Goal: Task Accomplishment & Management: Complete application form

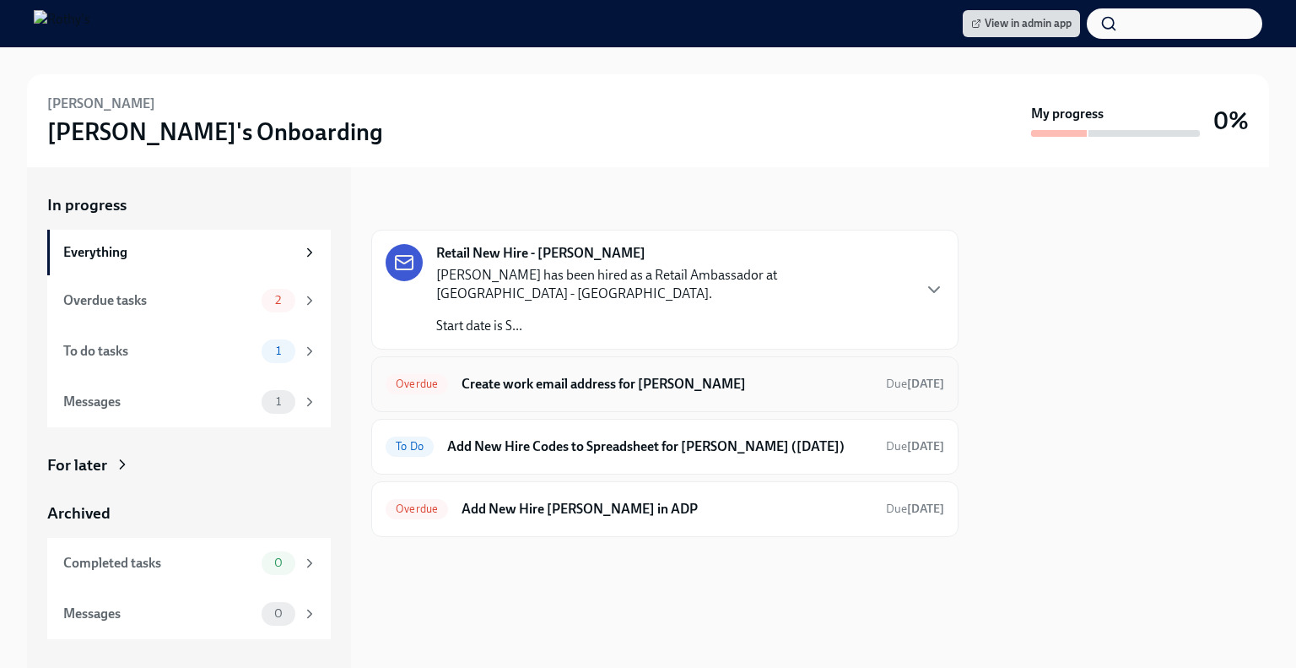
click at [630, 371] on div "Overdue Create work email address for Brittany Lancaster Due 9 days ago" at bounding box center [665, 384] width 559 height 27
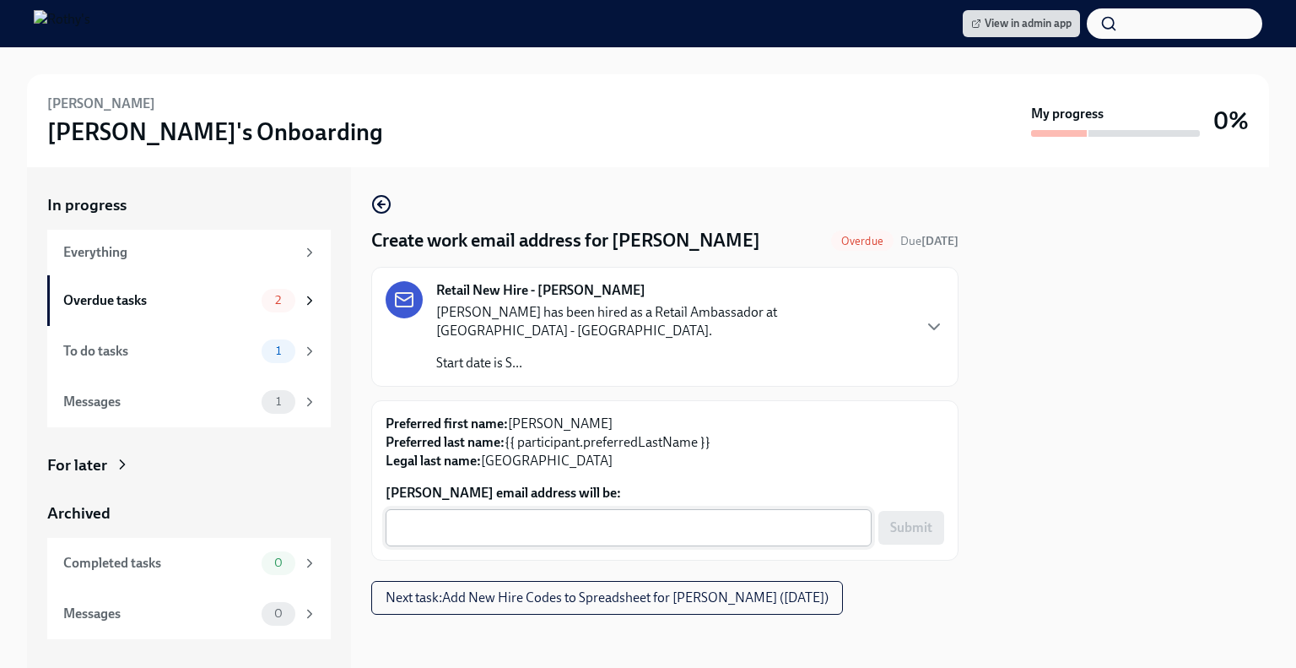
click at [679, 516] on div "x ​" at bounding box center [629, 527] width 486 height 37
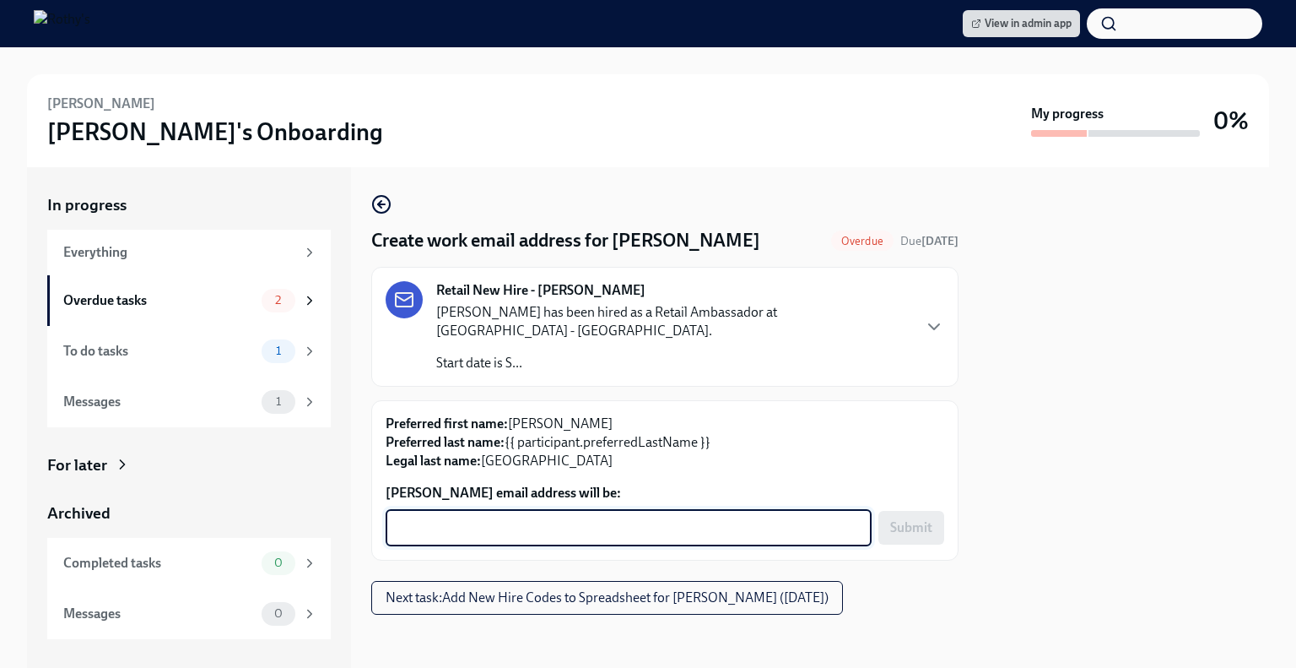
paste textarea "BrittanyLancaster@rothys.com"
type textarea "BrittanyLancaster@rothys.com"
click at [929, 534] on span "Submit" at bounding box center [911, 527] width 42 height 17
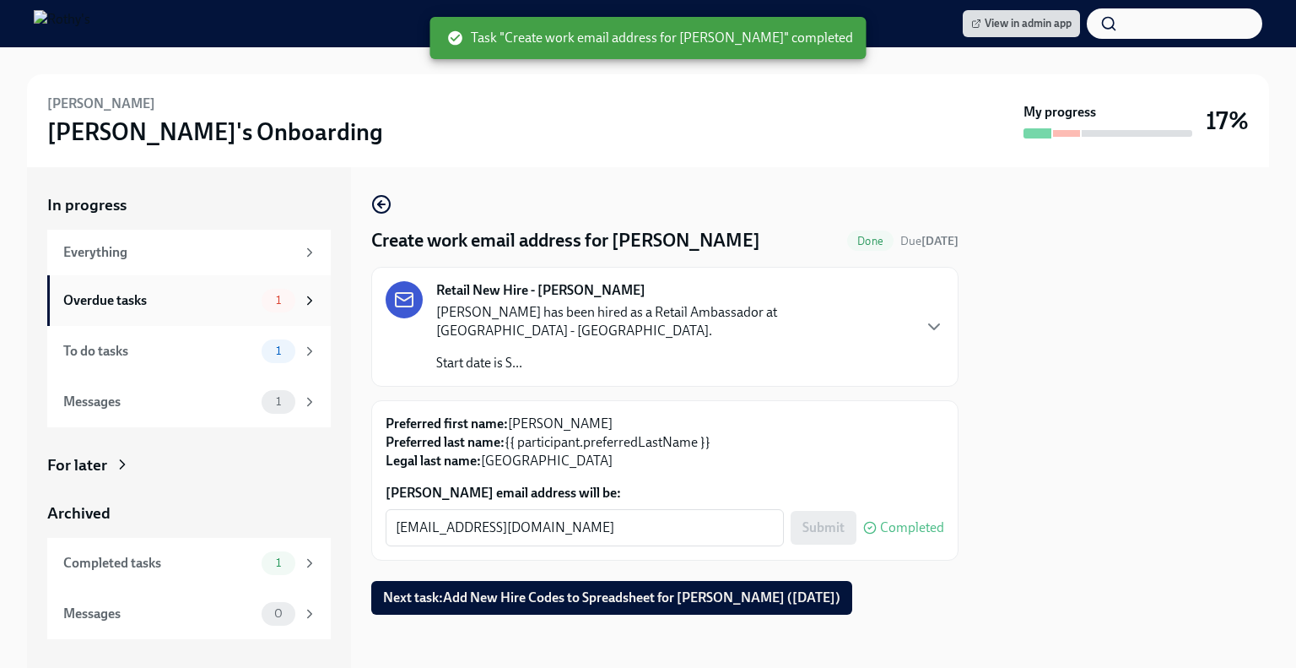
click at [222, 298] on div "Overdue tasks" at bounding box center [159, 300] width 192 height 19
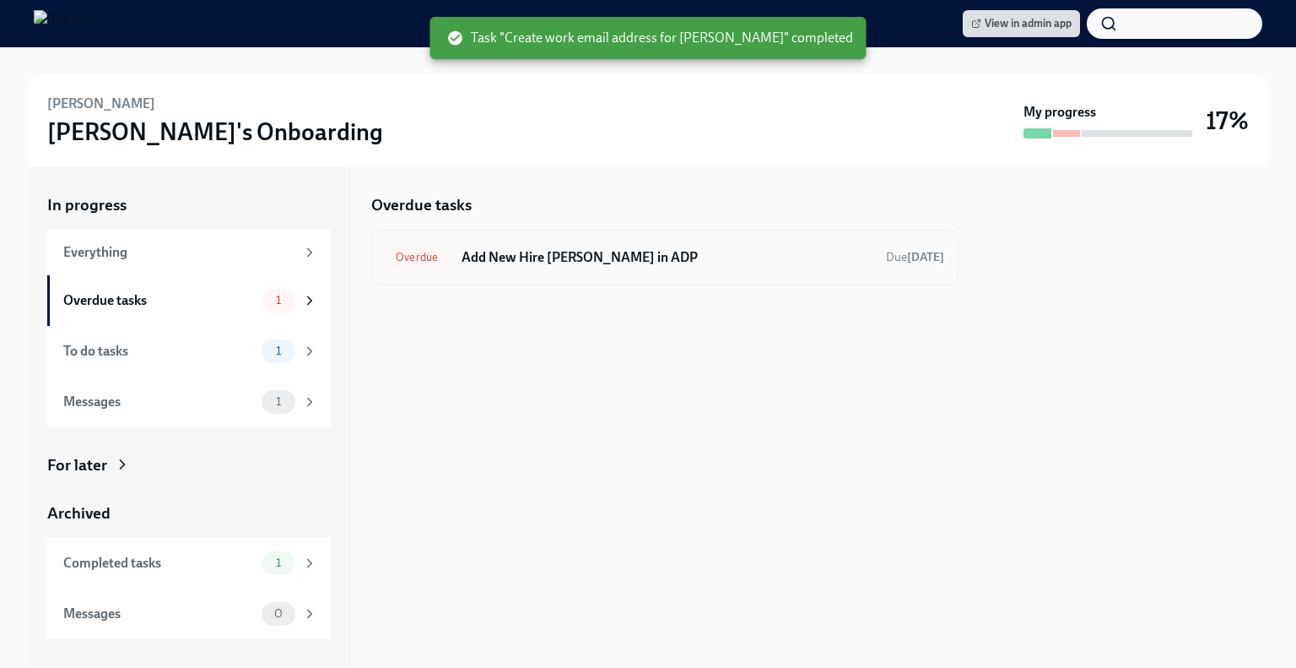
click at [490, 254] on h6 "Add New Hire Brittany Lancaster in ADP" at bounding box center [667, 257] width 411 height 19
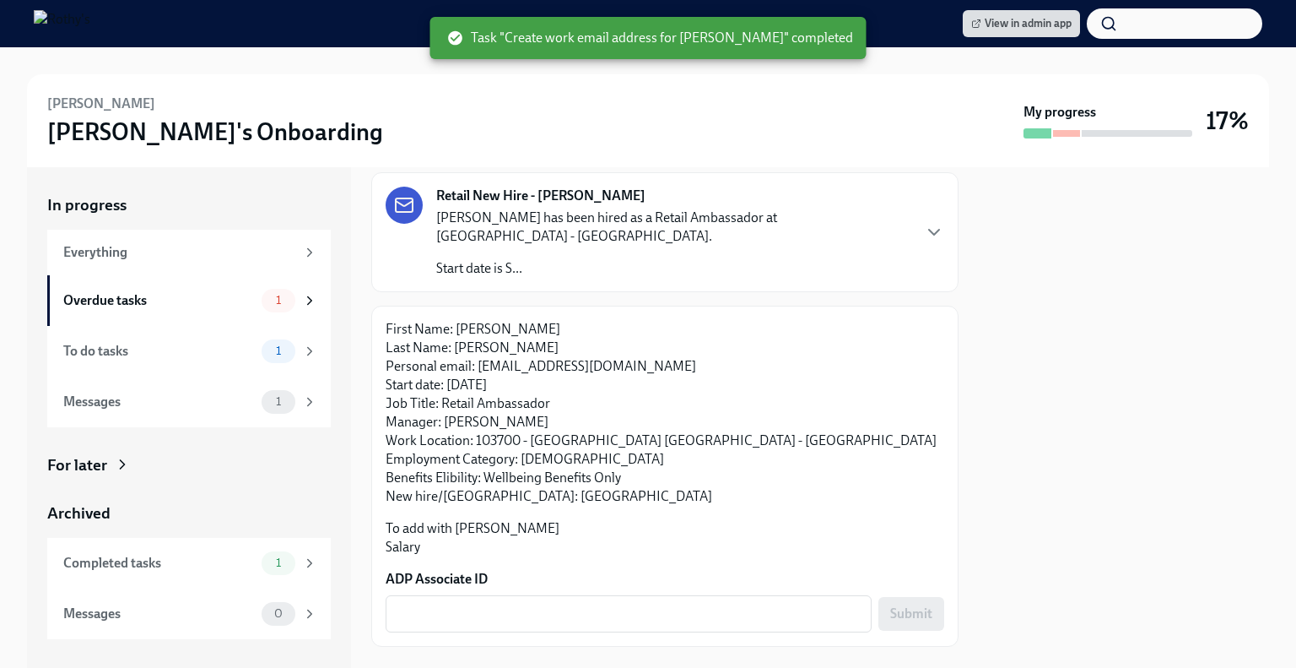
scroll to position [126, 0]
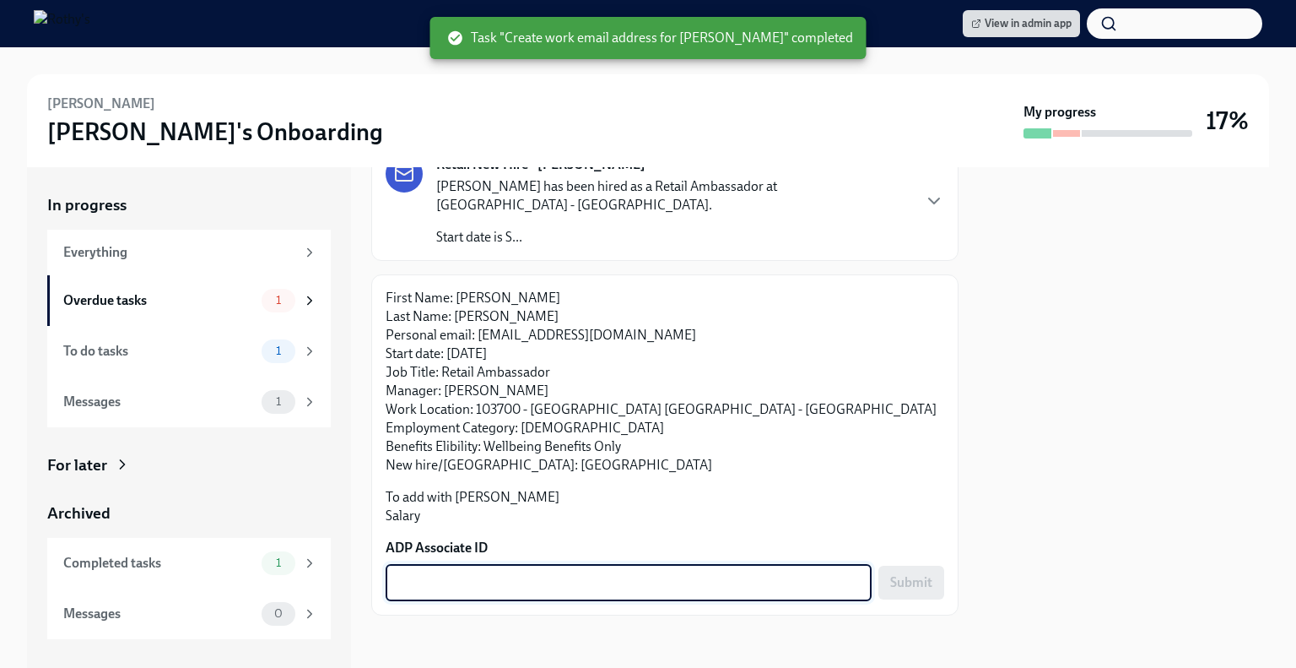
click at [571, 580] on textarea "ADP Associate ID" at bounding box center [629, 582] width 466 height 20
paste textarea "LCTTDTX74"
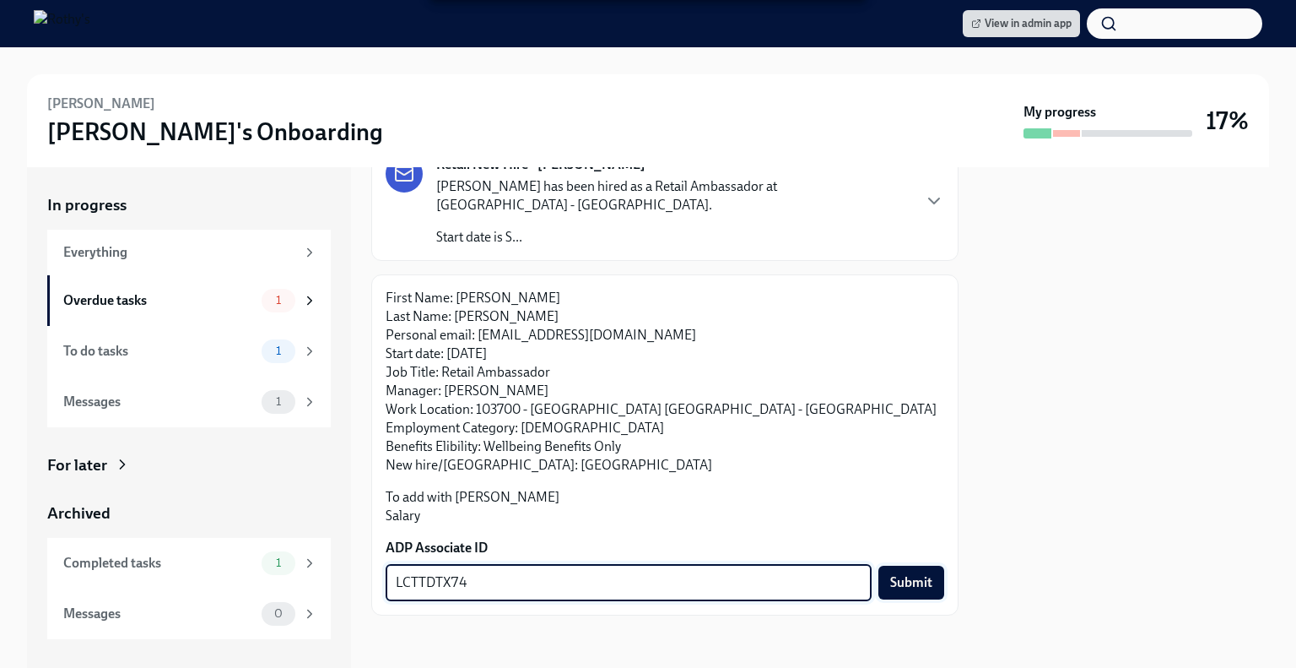
type textarea "LCTTDTX74"
click at [902, 593] on button "Submit" at bounding box center [912, 582] width 66 height 34
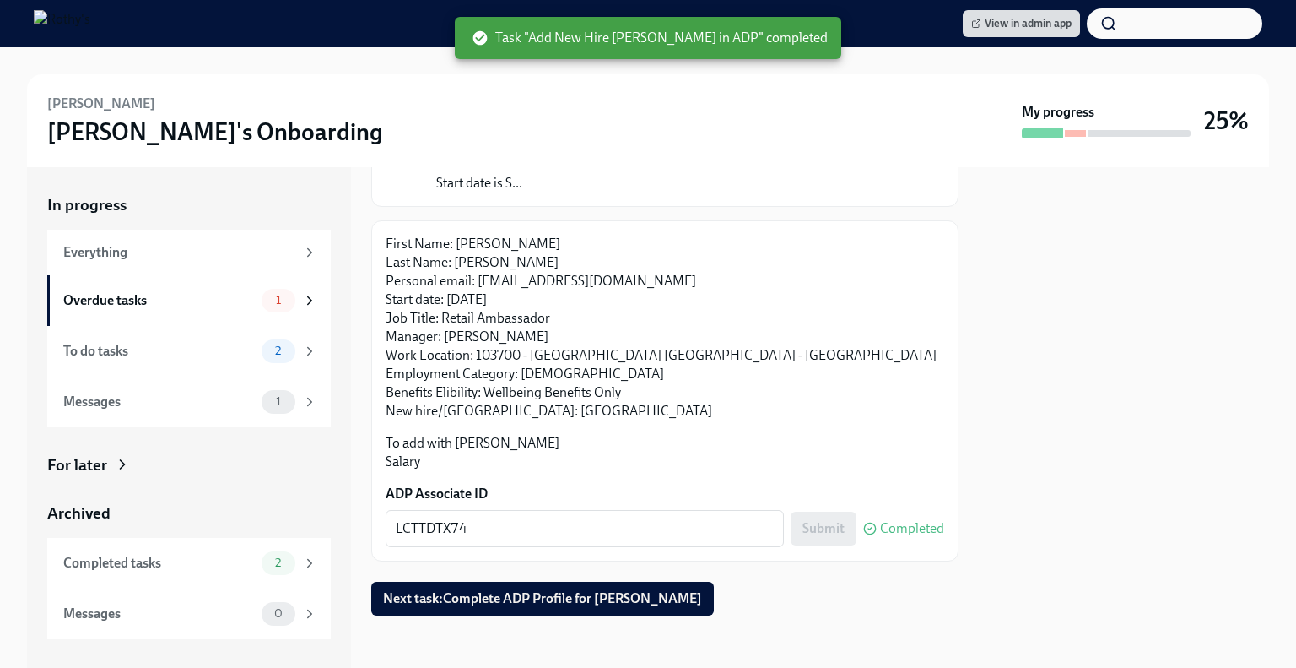
scroll to position [0, 0]
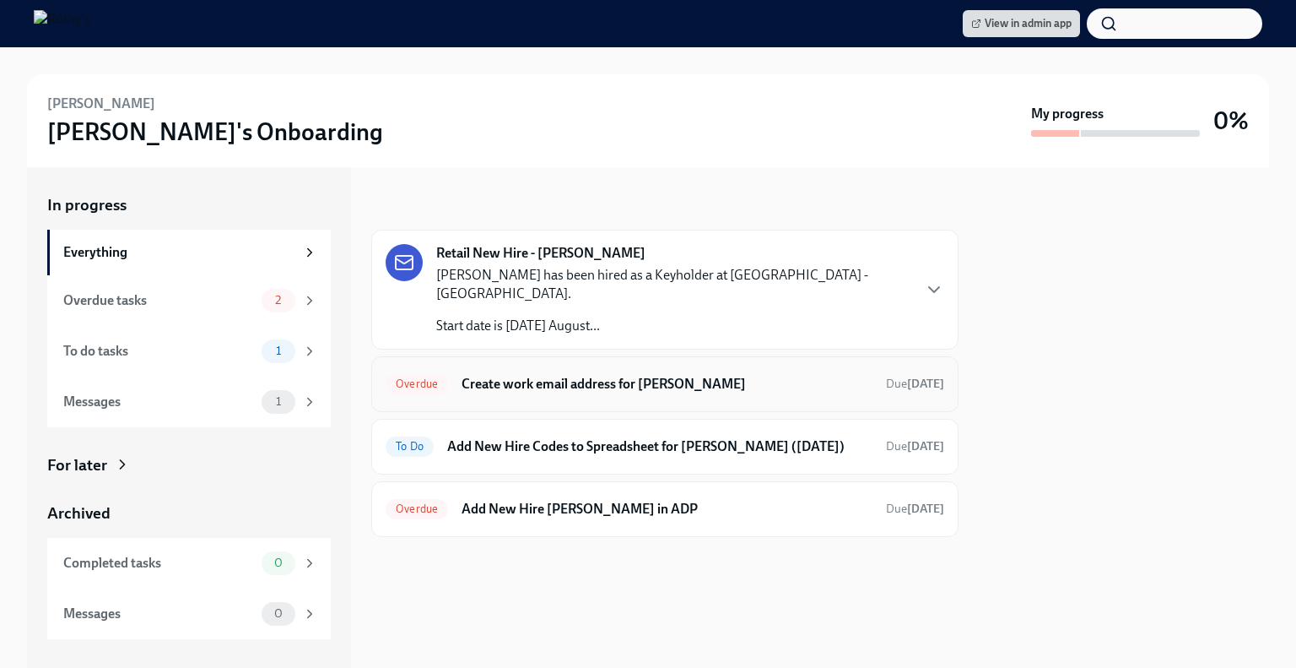
click at [530, 375] on h6 "Create work email address for [PERSON_NAME]" at bounding box center [667, 384] width 411 height 19
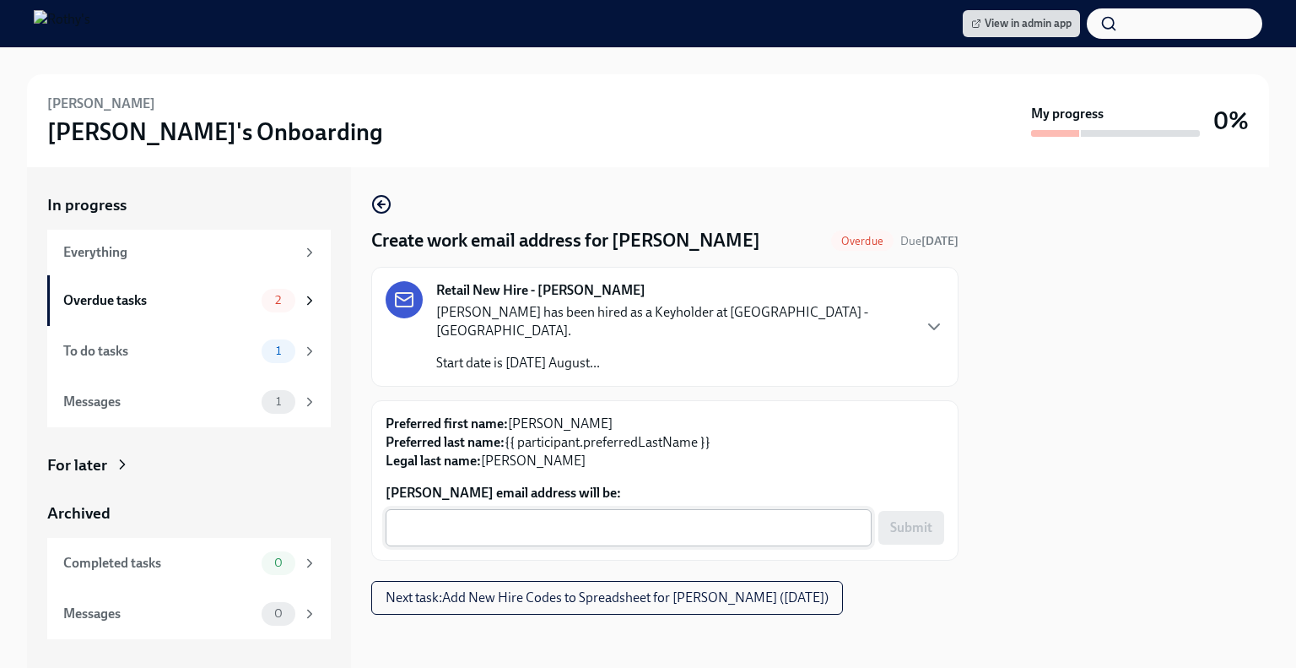
click at [500, 517] on textarea "[PERSON_NAME] email address will be:" at bounding box center [629, 527] width 466 height 20
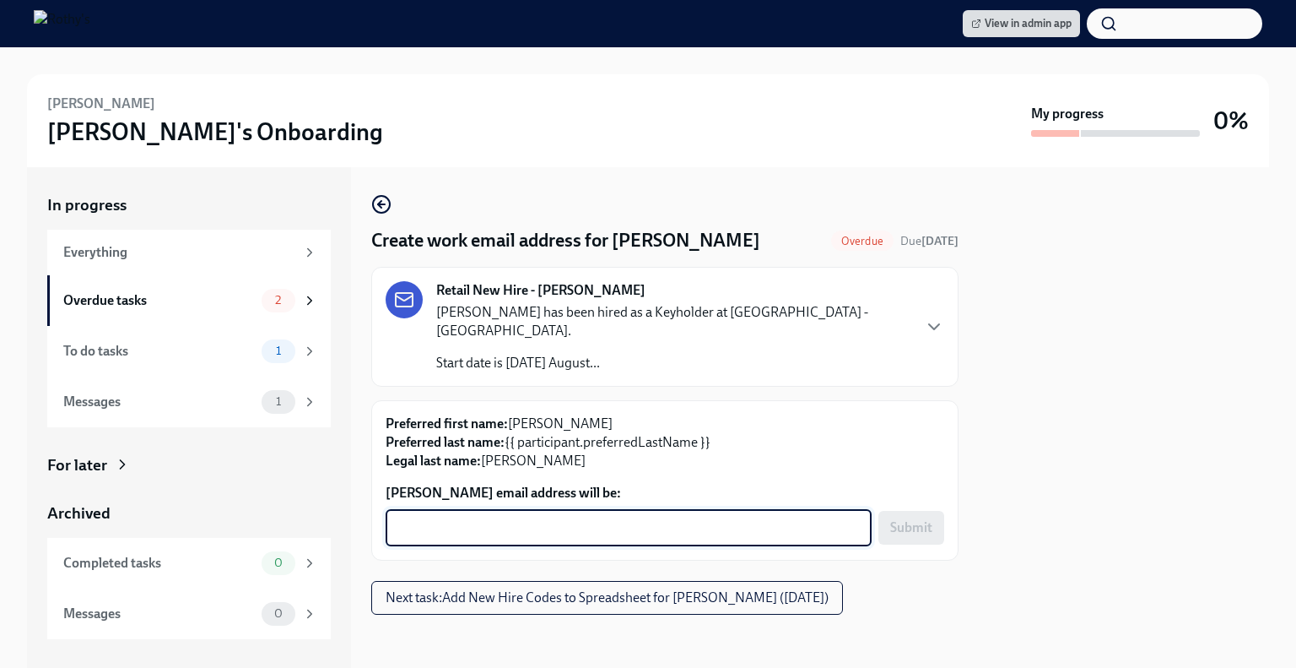
paste textarea "[EMAIL_ADDRESS][DOMAIN_NAME]"
type textarea "[EMAIL_ADDRESS][DOMAIN_NAME]"
click at [950, 511] on div "Preferred first name: [PERSON_NAME] Preferred last name: {{ participant.preferr…" at bounding box center [664, 480] width 587 height 160
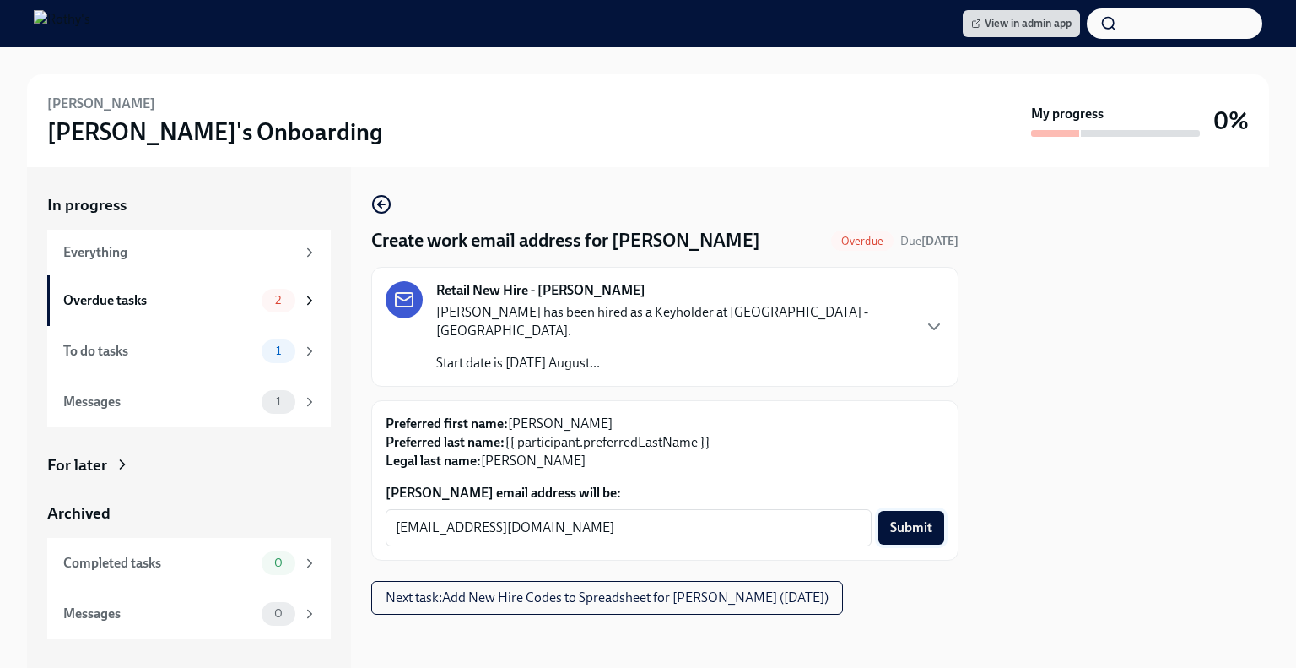
click at [912, 519] on span "Submit" at bounding box center [911, 527] width 42 height 17
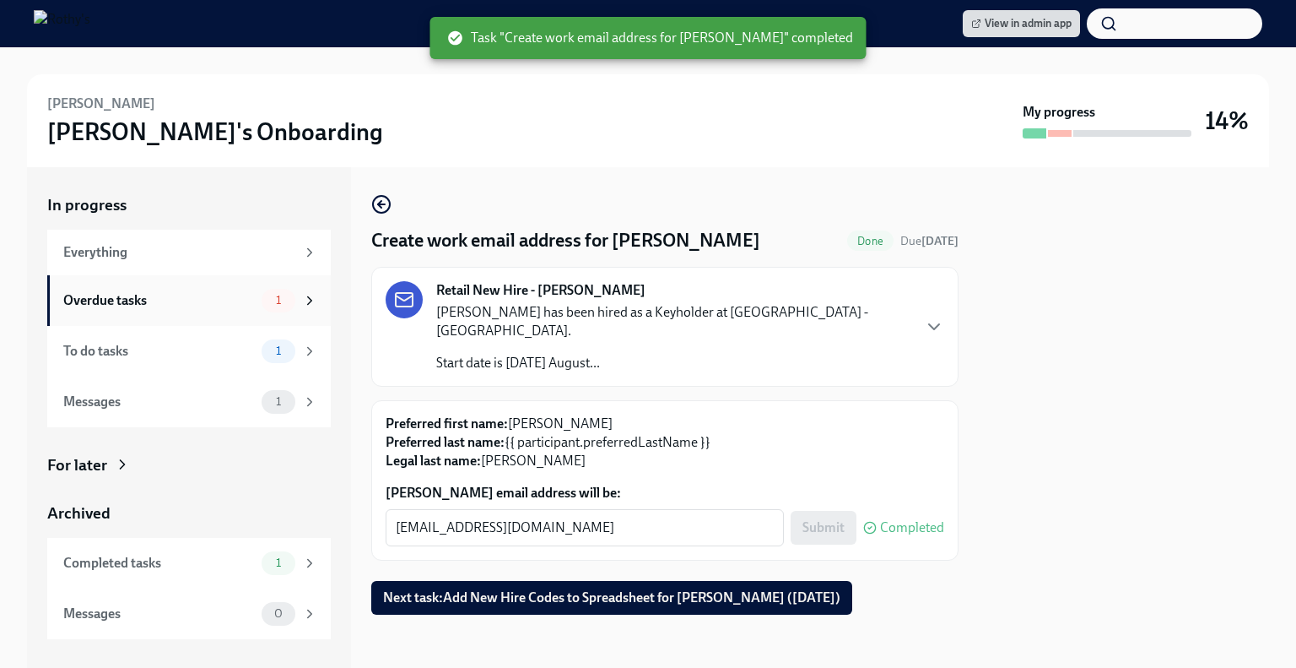
click at [235, 300] on div "Overdue tasks" at bounding box center [159, 300] width 192 height 19
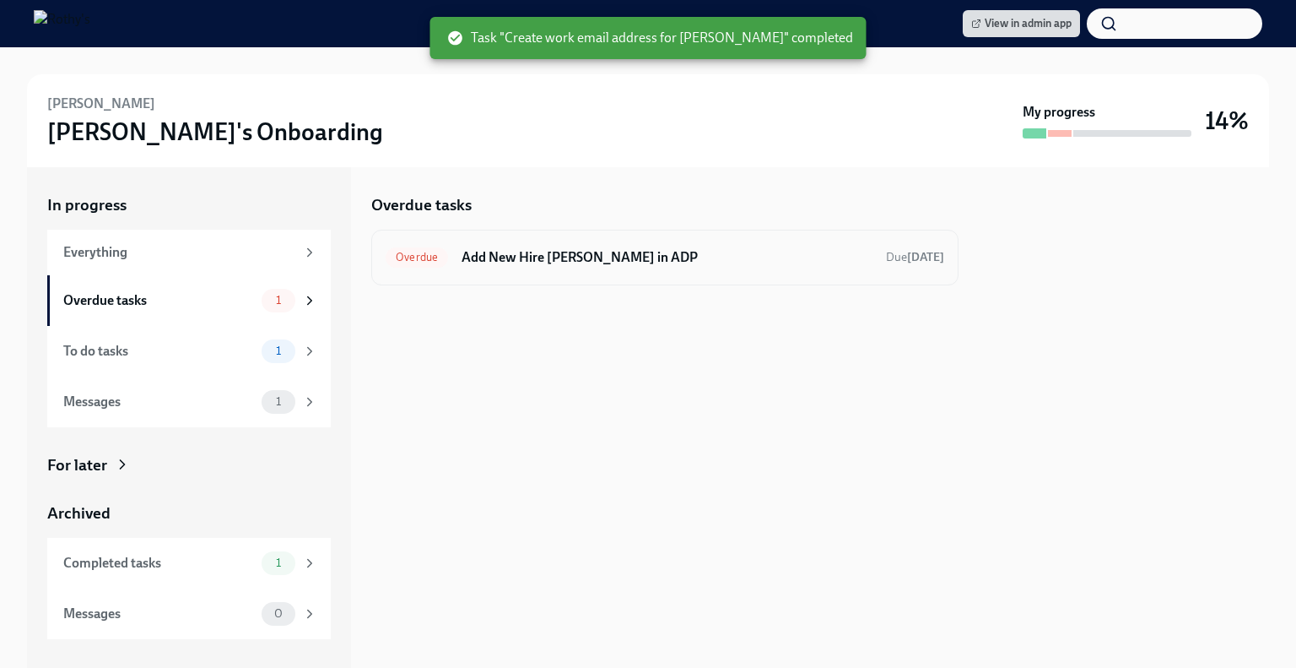
click at [557, 257] on h6 "Add New Hire [PERSON_NAME] in ADP" at bounding box center [667, 257] width 411 height 19
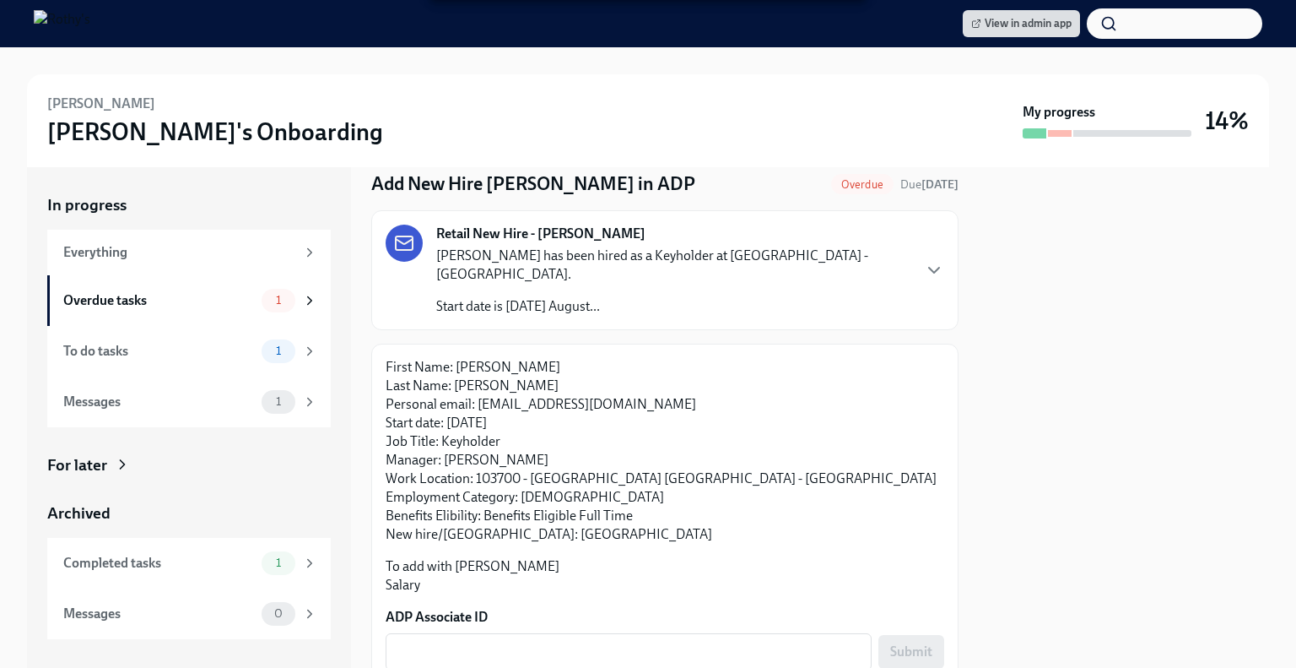
scroll to position [108, 0]
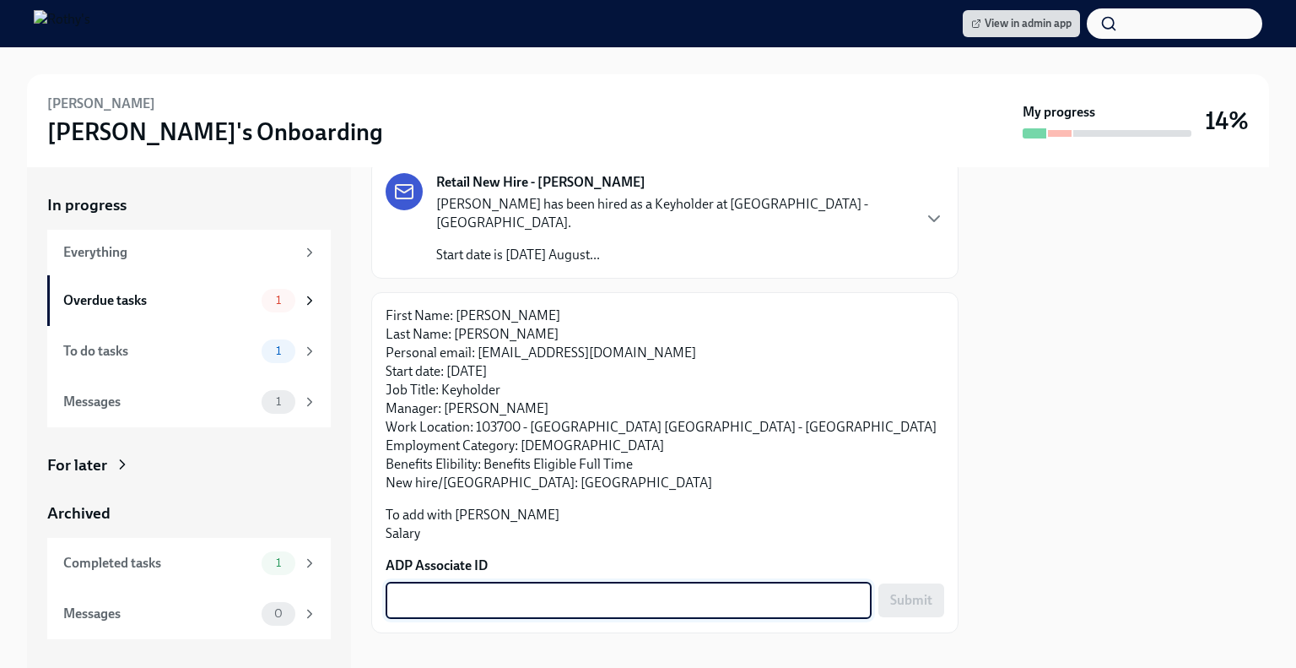
click at [569, 590] on textarea "ADP Associate ID" at bounding box center [629, 600] width 466 height 20
paste textarea "[EMAIL_ADDRESS][DOMAIN_NAME]"
type textarea "[EMAIL_ADDRESS][DOMAIN_NAME]"
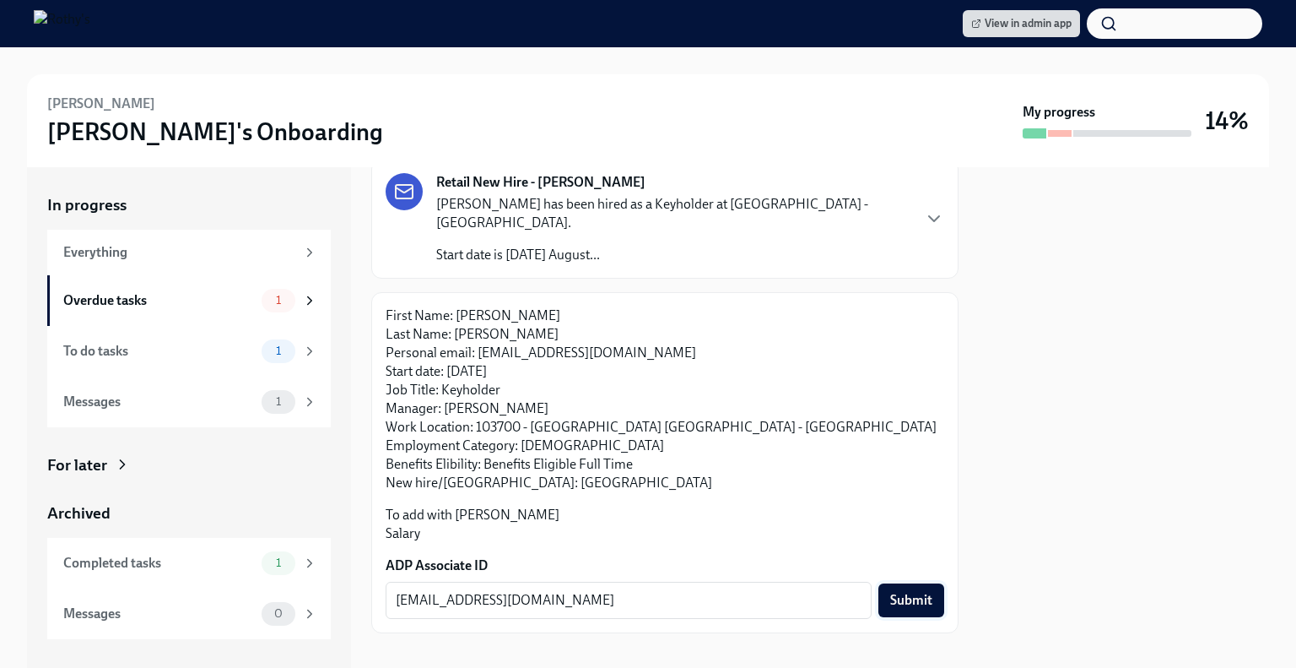
click at [918, 590] on button "Submit" at bounding box center [912, 600] width 66 height 34
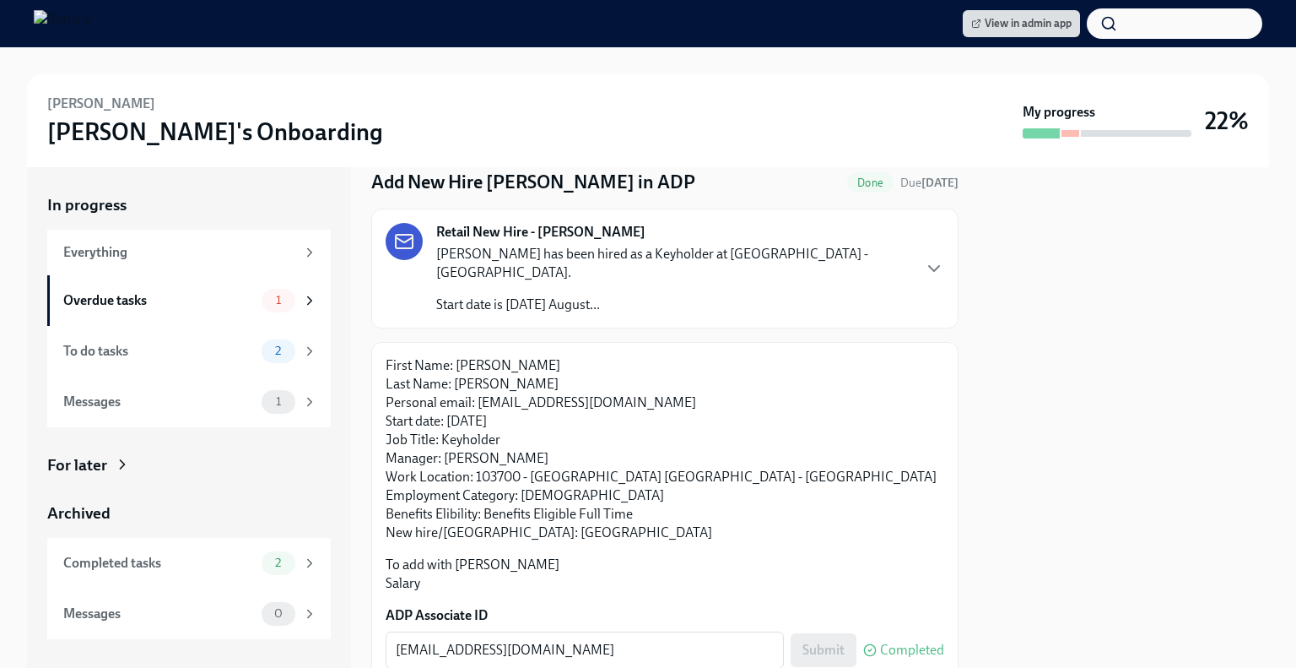
scroll to position [0, 0]
